Goal: Information Seeking & Learning: Learn about a topic

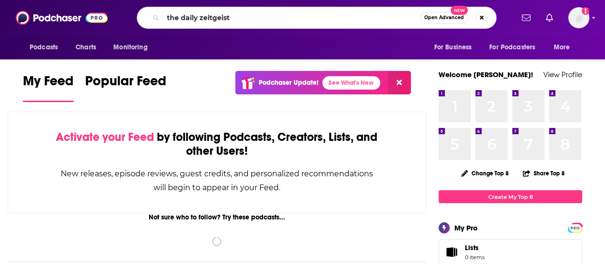
type input "the daily zeitgeist"
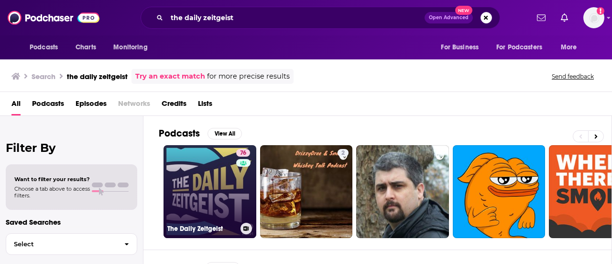
click at [229, 188] on link "76 The Daily Zeitgeist" at bounding box center [210, 191] width 93 height 93
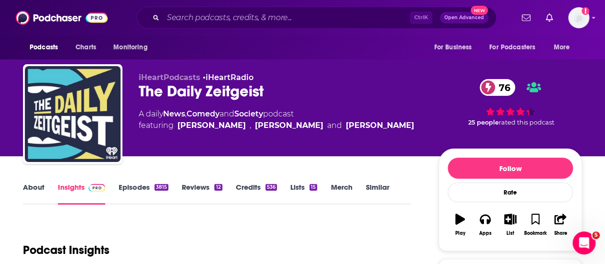
click at [135, 189] on link "Episodes 3815" at bounding box center [144, 193] width 50 height 22
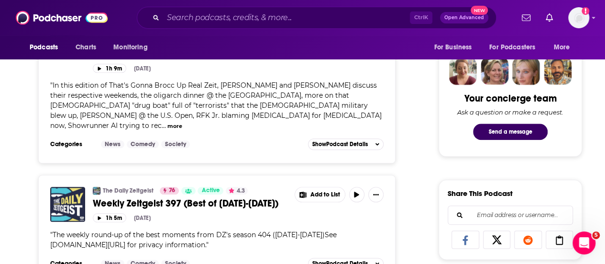
scroll to position [456, 0]
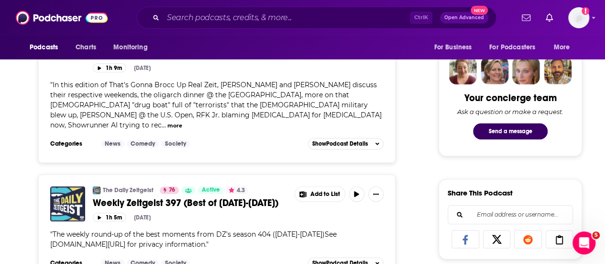
click at [256, 215] on div "The Daily Zeitgeist 76 Active 4.3 Weekly Zeitgeist 397 (Best of 9/1/25-9/5/25) …" at bounding box center [216, 220] width 333 height 69
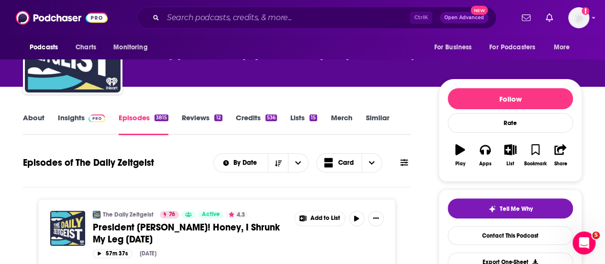
scroll to position [0, 0]
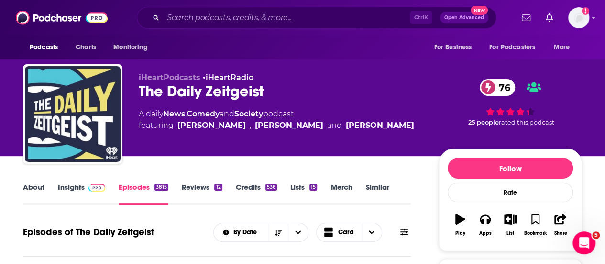
click at [33, 188] on link "About" at bounding box center [34, 193] width 22 height 22
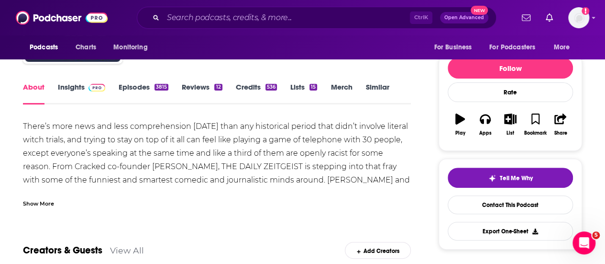
scroll to position [100, 0]
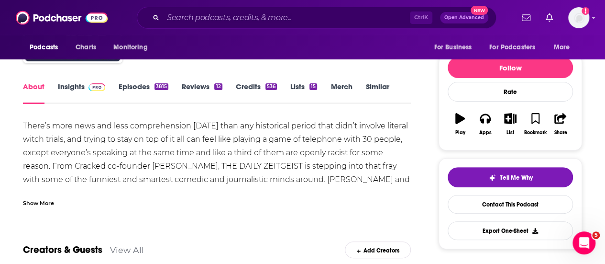
click at [41, 201] on div "Show More" at bounding box center [38, 202] width 31 height 9
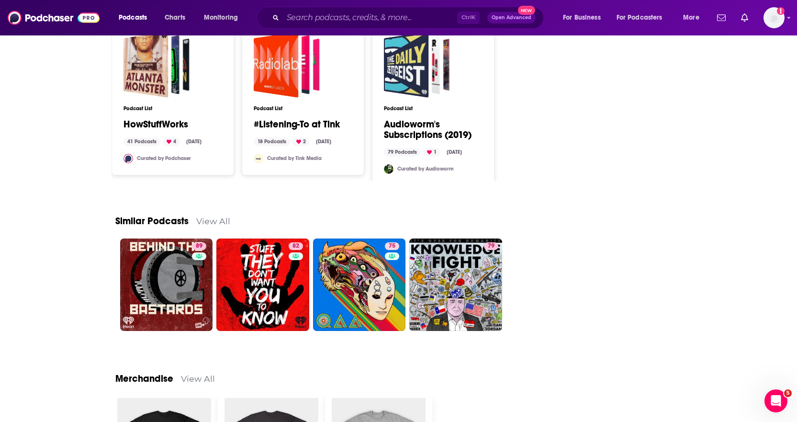
scroll to position [1100, 0]
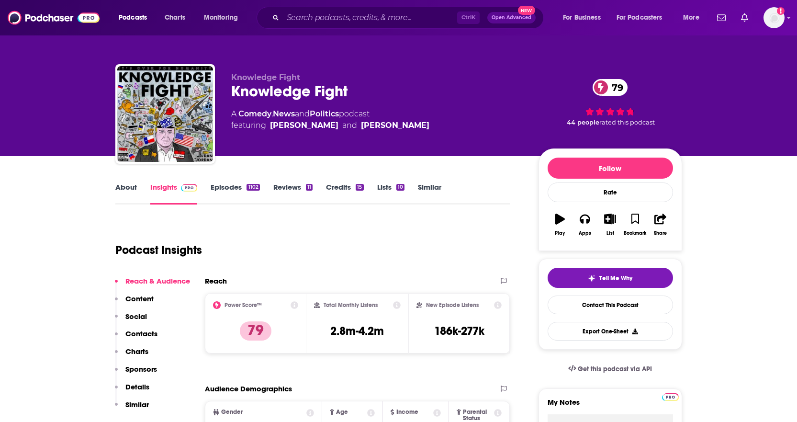
click at [127, 194] on link "About" at bounding box center [126, 193] width 22 height 22
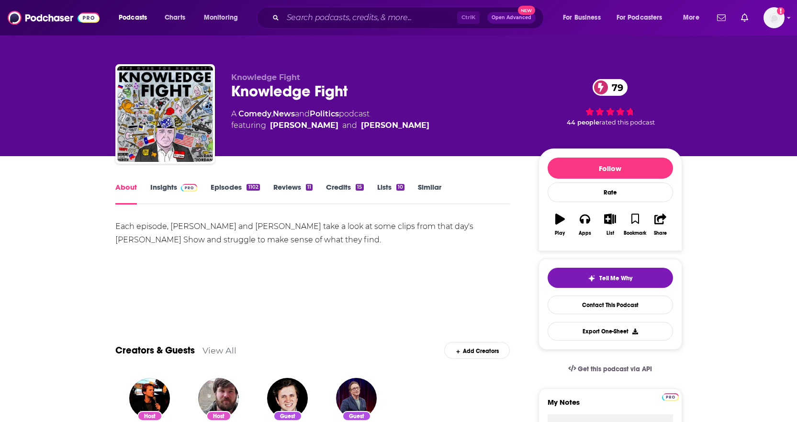
click at [162, 190] on link "Insights" at bounding box center [173, 193] width 47 height 22
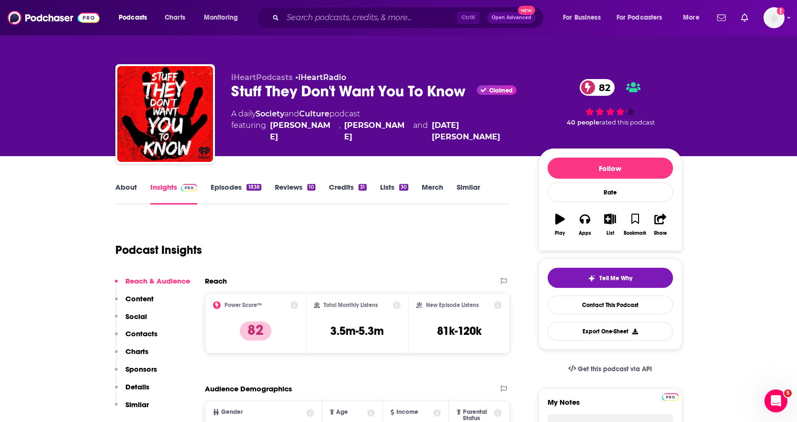
click at [128, 192] on link "About" at bounding box center [126, 193] width 22 height 22
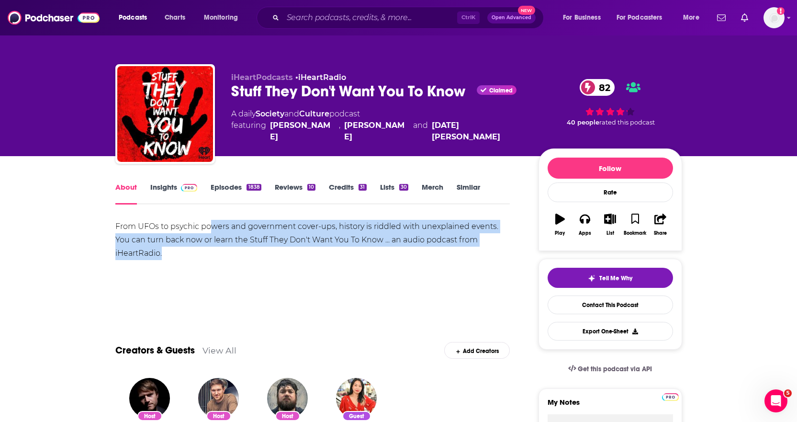
drag, startPoint x: 208, startPoint y: 225, endPoint x: 258, endPoint y: 250, distance: 56.1
click at [258, 250] on div "From UFOs to psychic powers and government cover-ups, history is riddled with u…" at bounding box center [312, 240] width 395 height 40
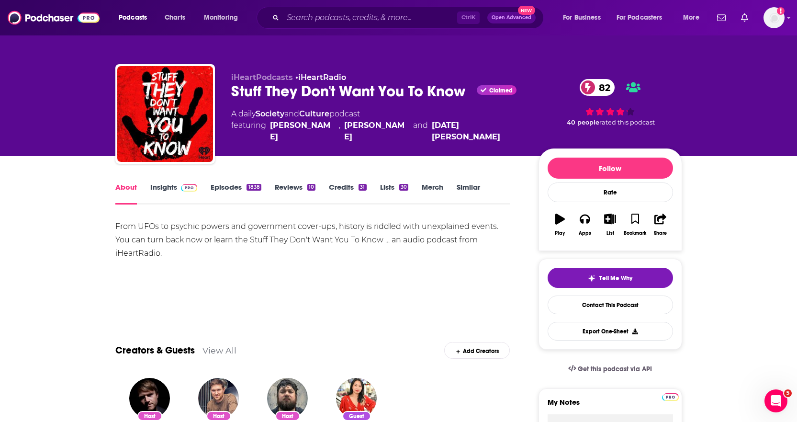
click at [157, 192] on link "Insights" at bounding box center [173, 193] width 47 height 22
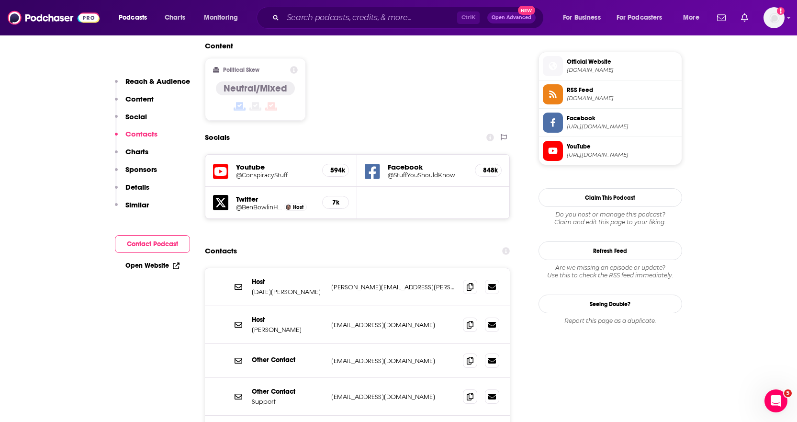
scroll to position [766, 0]
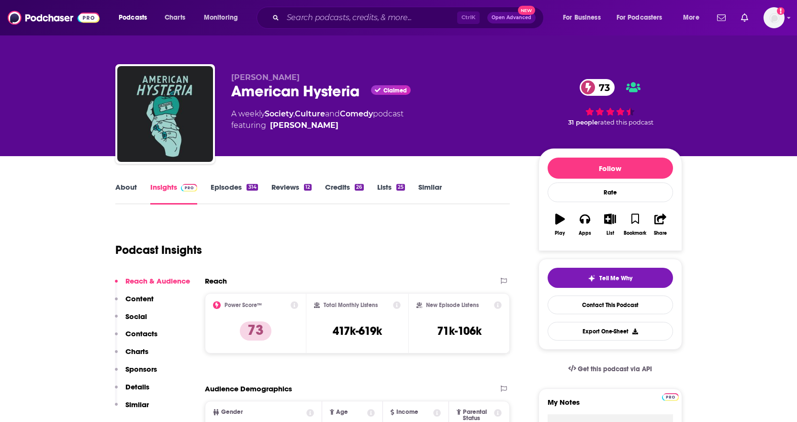
click at [123, 192] on link "About" at bounding box center [126, 193] width 22 height 22
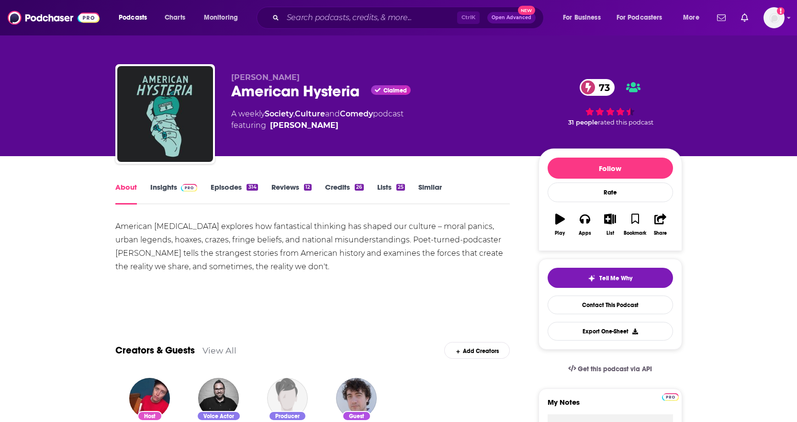
click at [162, 191] on link "Insights" at bounding box center [173, 193] width 47 height 22
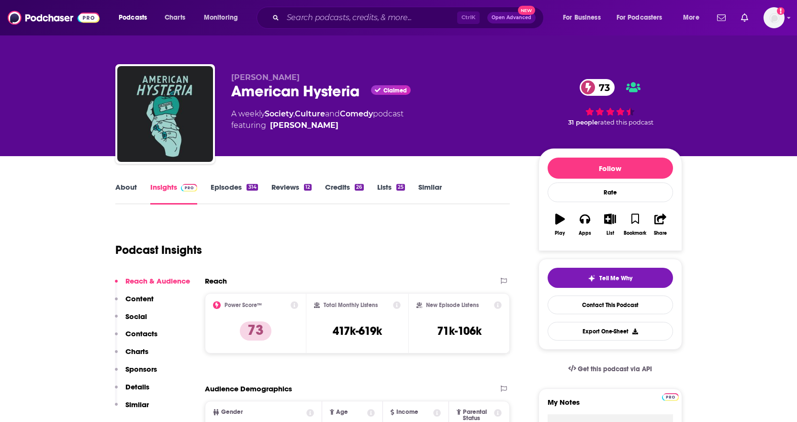
click at [218, 189] on link "Episodes 314" at bounding box center [234, 193] width 47 height 22
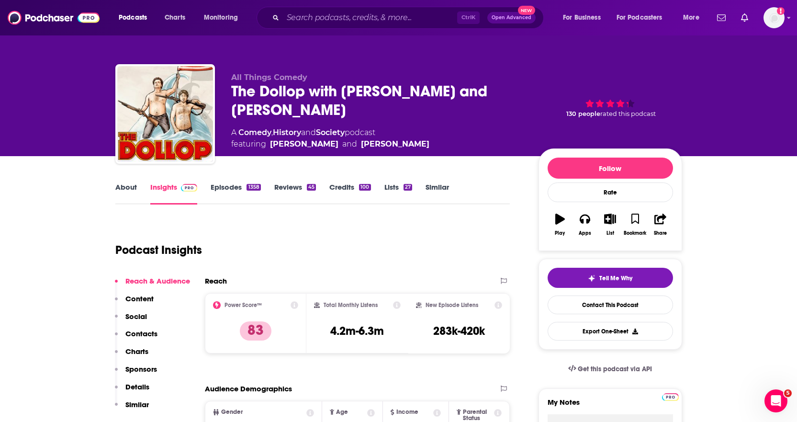
click at [122, 193] on link "About" at bounding box center [126, 193] width 22 height 22
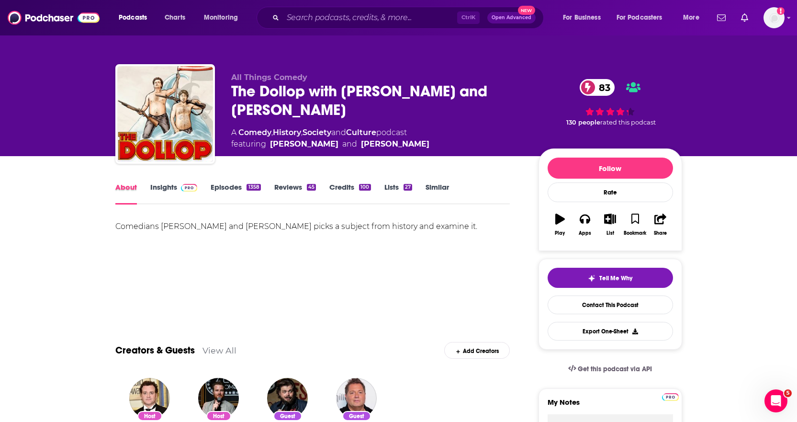
click at [147, 194] on div "About" at bounding box center [132, 193] width 35 height 22
click at [169, 187] on link "Insights" at bounding box center [173, 193] width 47 height 22
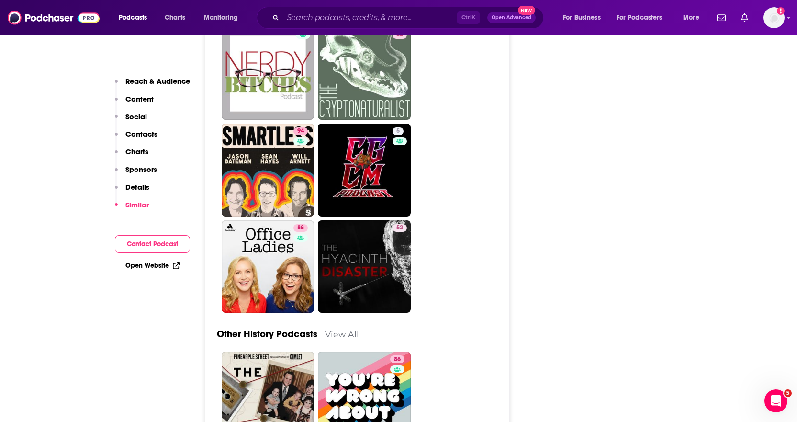
scroll to position [3923, 0]
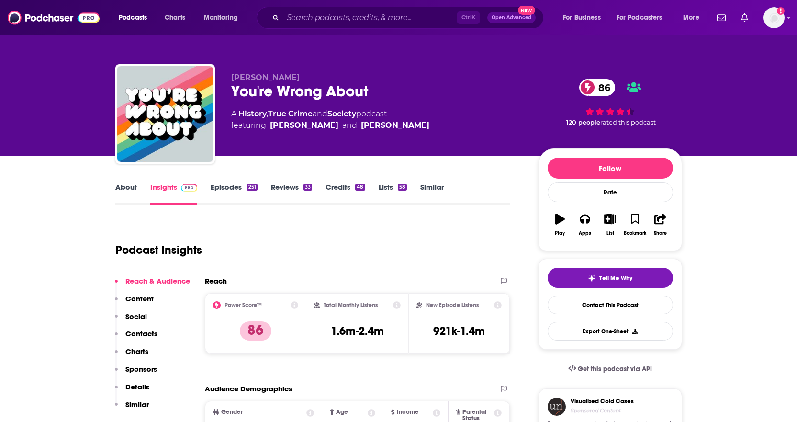
click at [126, 188] on link "About" at bounding box center [126, 193] width 22 height 22
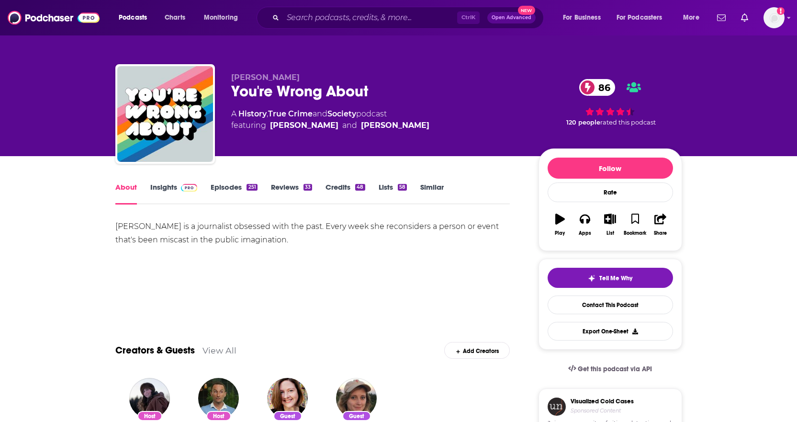
click at [165, 193] on link "Insights" at bounding box center [173, 193] width 47 height 22
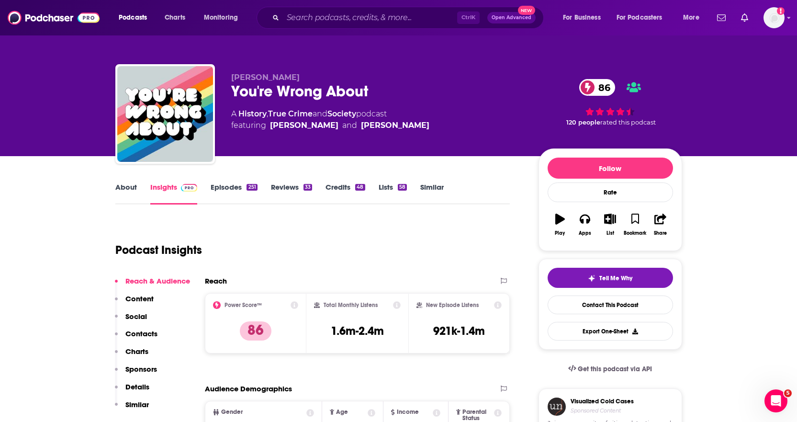
click at [237, 190] on link "Episodes 251" at bounding box center [234, 193] width 46 height 22
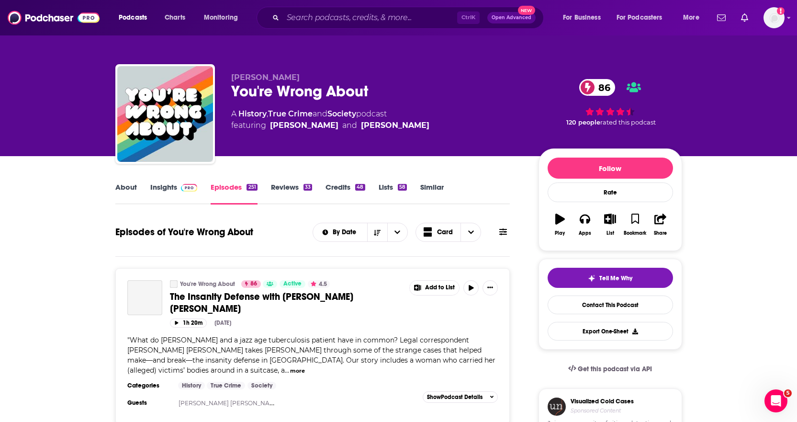
click at [157, 189] on link "Insights" at bounding box center [173, 193] width 47 height 22
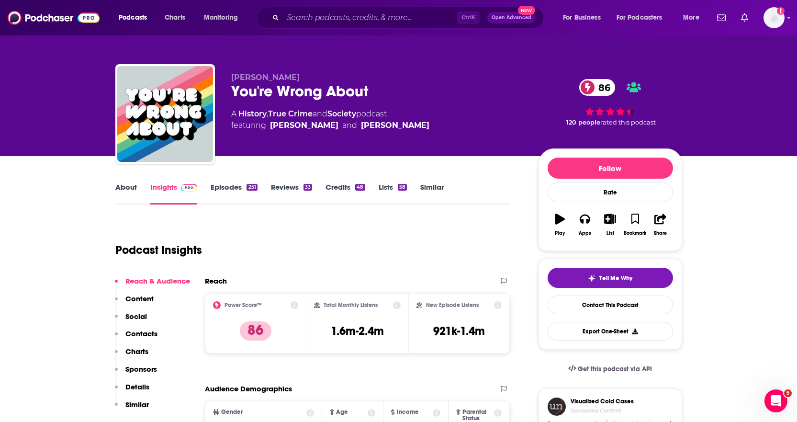
click at [226, 184] on link "Episodes 251" at bounding box center [234, 193] width 46 height 22
